Goal: Task Accomplishment & Management: Complete application form

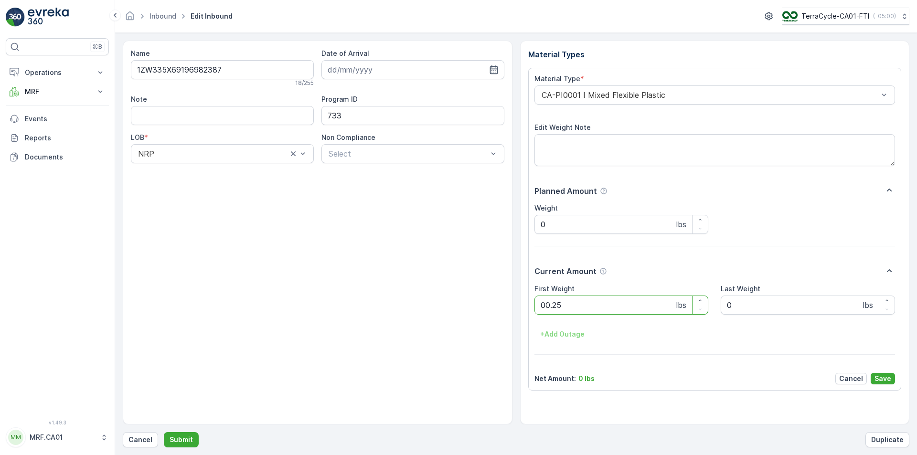
click at [164, 432] on button "Submit" at bounding box center [181, 439] width 35 height 15
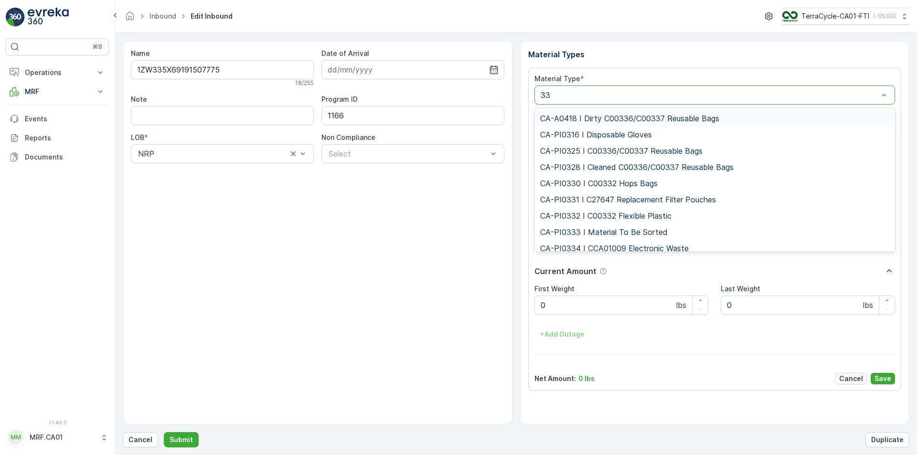
type input "333"
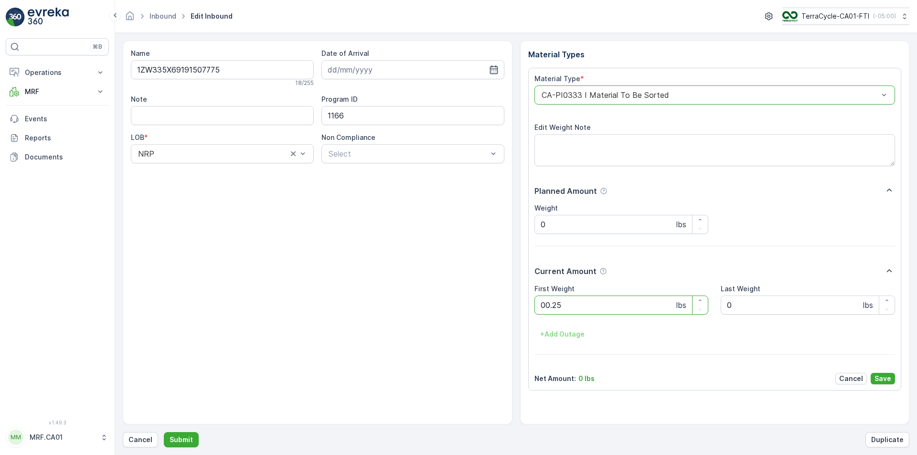
click at [164, 432] on button "Submit" at bounding box center [181, 439] width 35 height 15
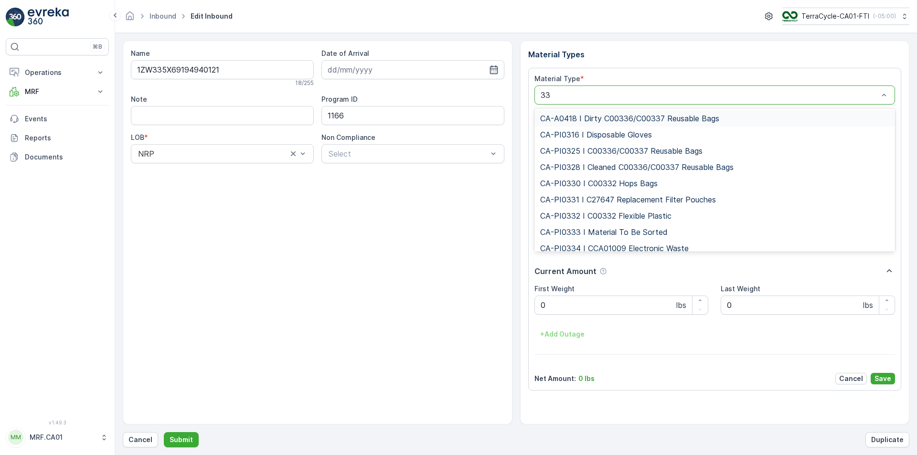
type input "333"
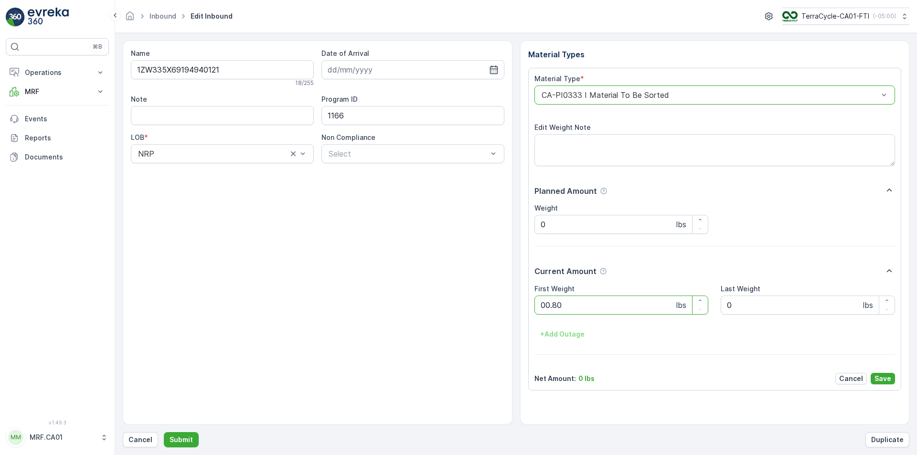
click at [164, 432] on button "Submit" at bounding box center [181, 439] width 35 height 15
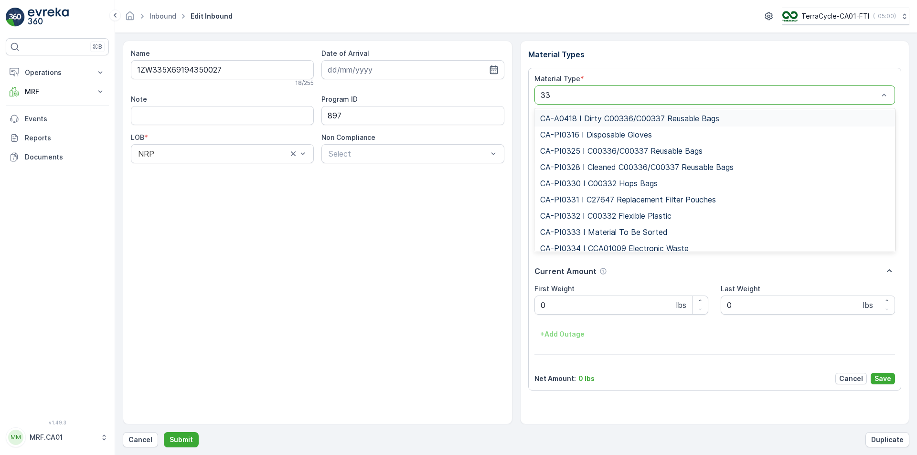
type input "333"
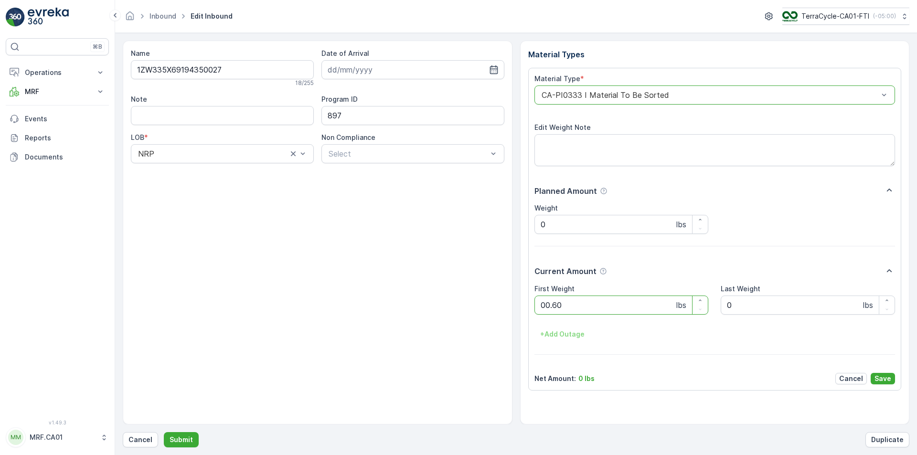
click at [164, 432] on button "Submit" at bounding box center [181, 439] width 35 height 15
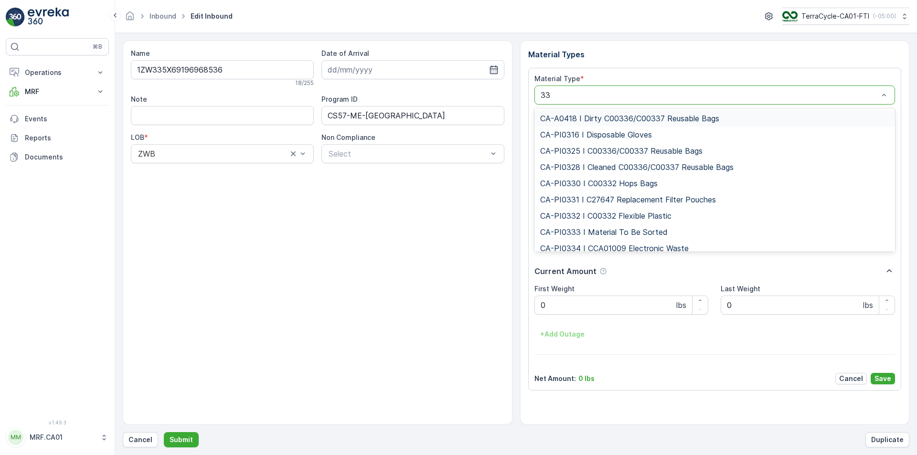
type input "333"
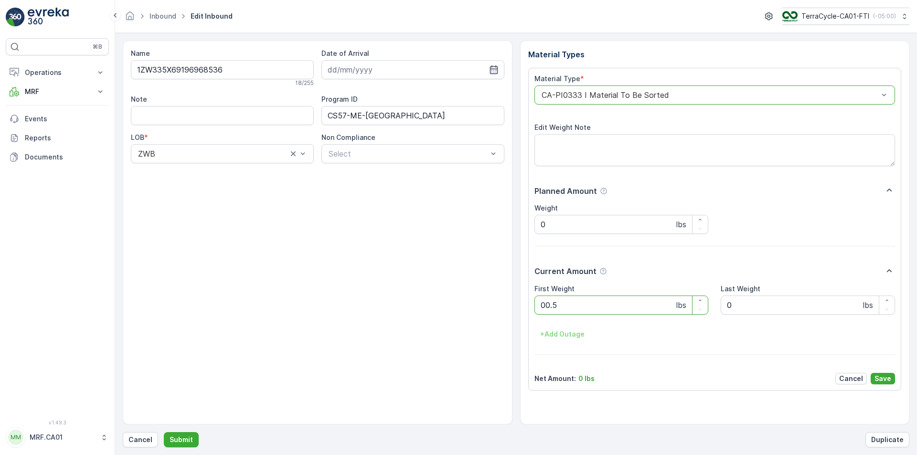
type Weight "00.50"
click at [164, 432] on button "Submit" at bounding box center [181, 439] width 35 height 15
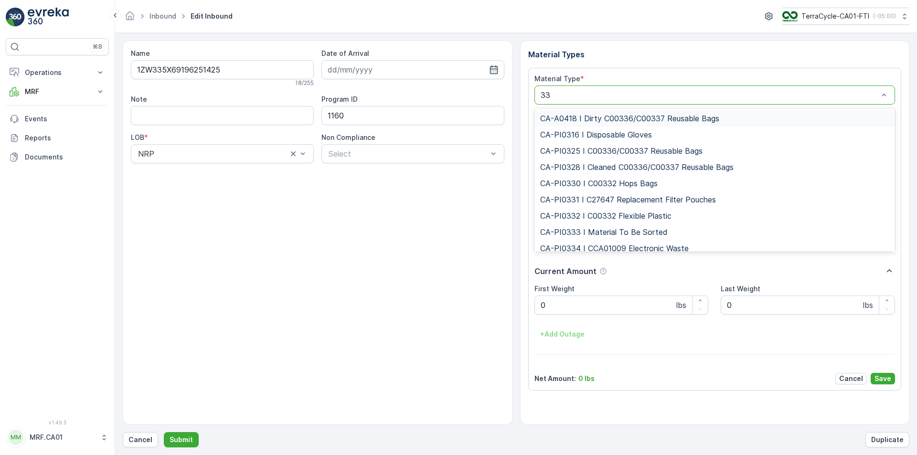
type input "333"
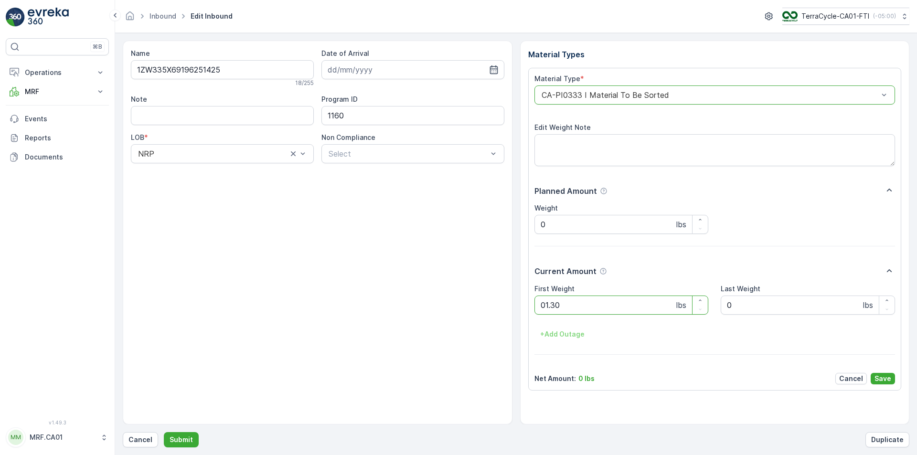
click at [164, 432] on button "Submit" at bounding box center [181, 439] width 35 height 15
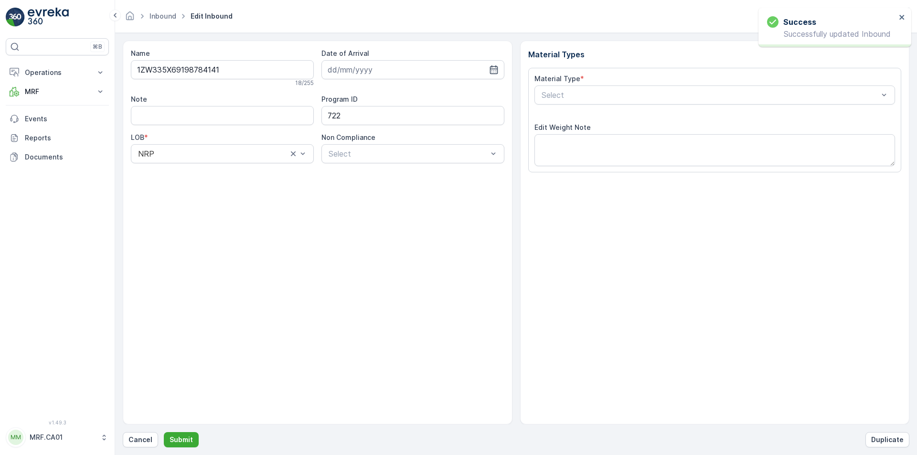
type input "[DATE]"
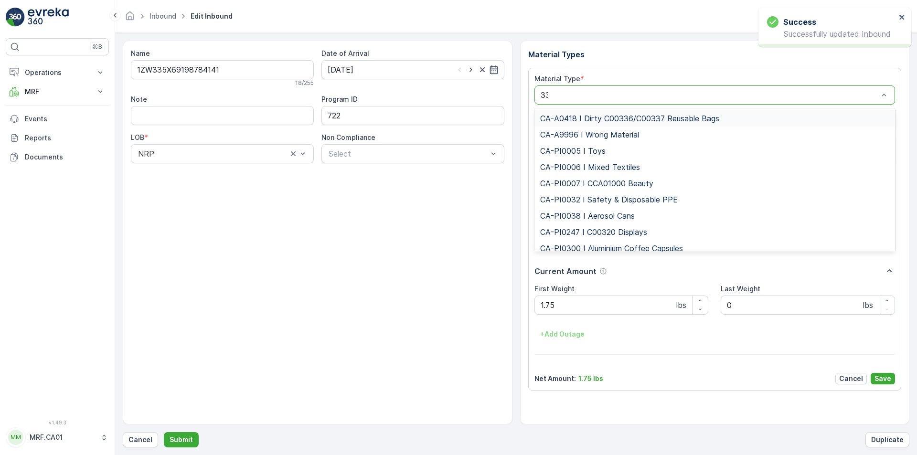
type input "333"
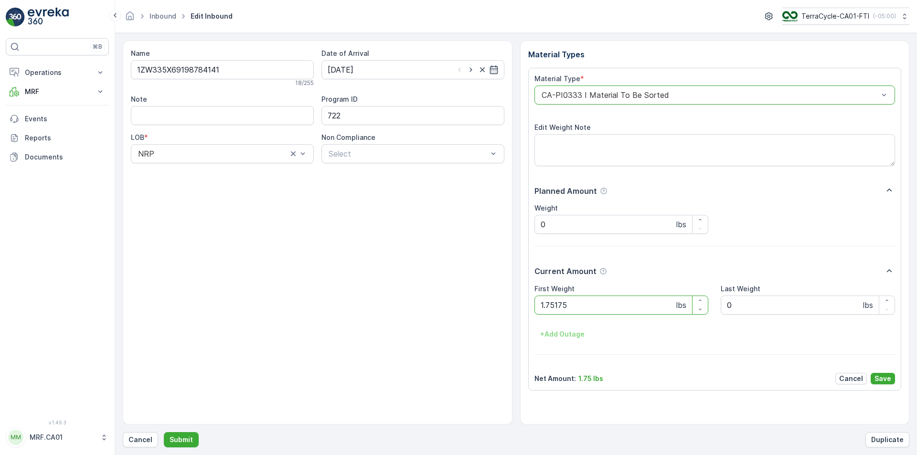
click at [164, 432] on button "Submit" at bounding box center [181, 439] width 35 height 15
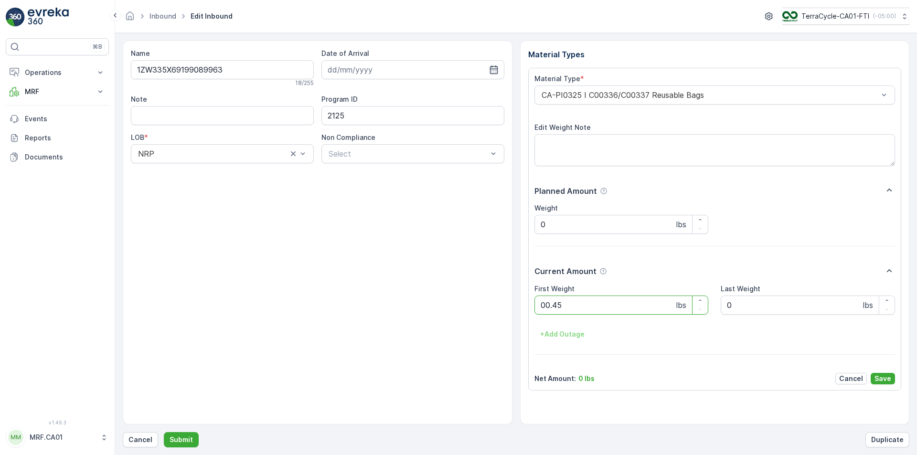
click at [164, 432] on button "Submit" at bounding box center [181, 439] width 35 height 15
